Goal: Check status

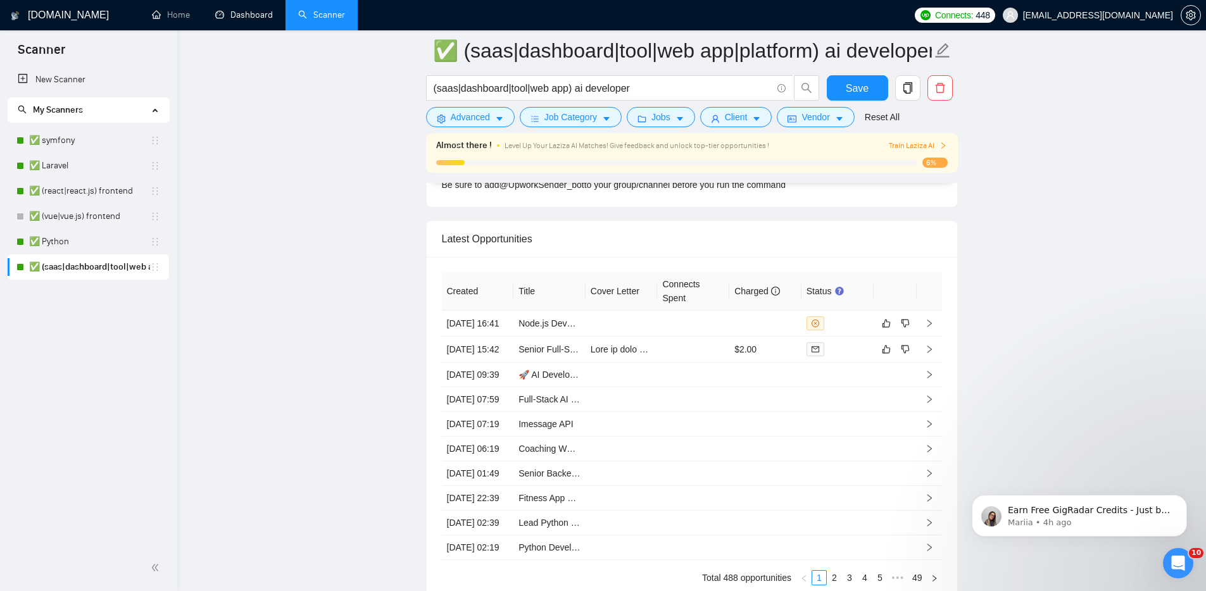
click at [257, 18] on link "Dashboard" at bounding box center [244, 14] width 58 height 11
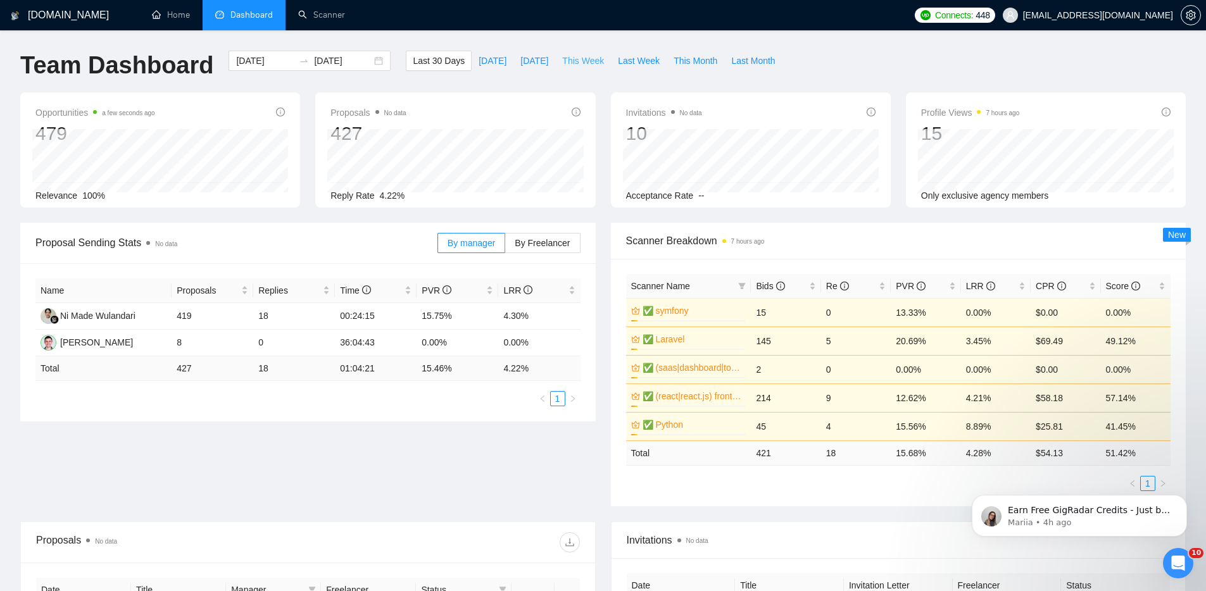
click at [595, 60] on span "This Week" at bounding box center [583, 61] width 42 height 14
type input "[DATE]"
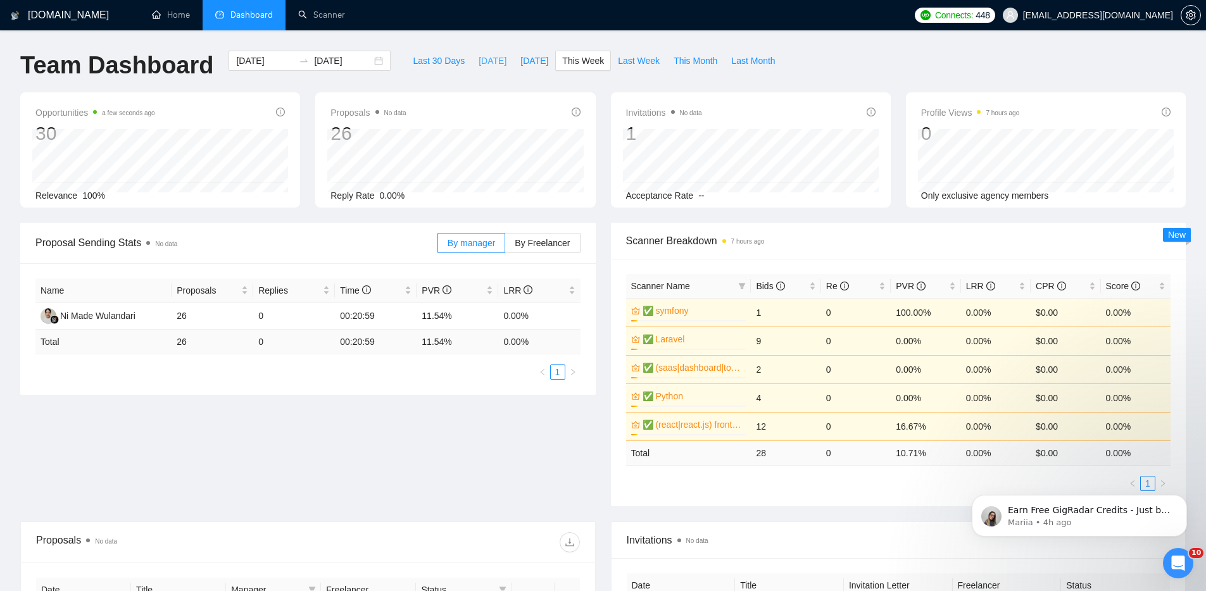
click at [485, 62] on span "[DATE]" at bounding box center [493, 61] width 28 height 14
type input "[DATE]"
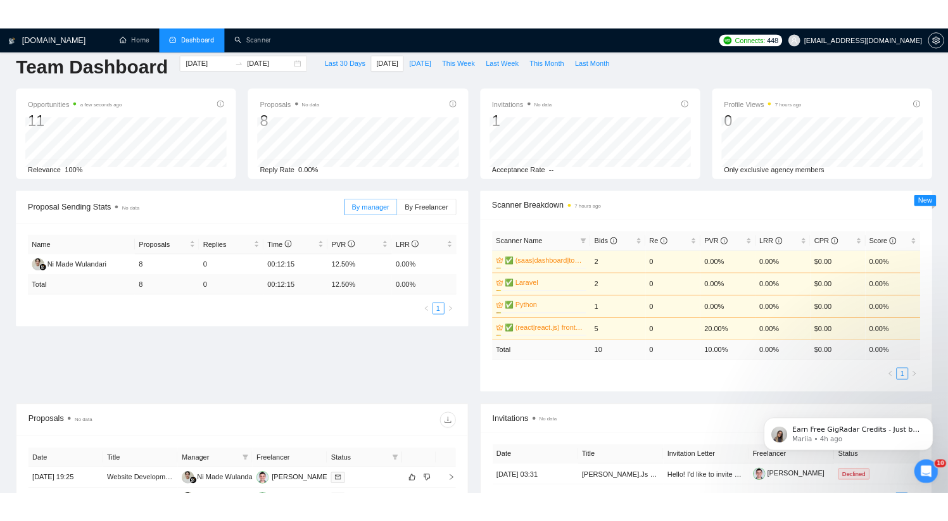
scroll to position [27, 0]
